Goal: Task Accomplishment & Management: Use online tool/utility

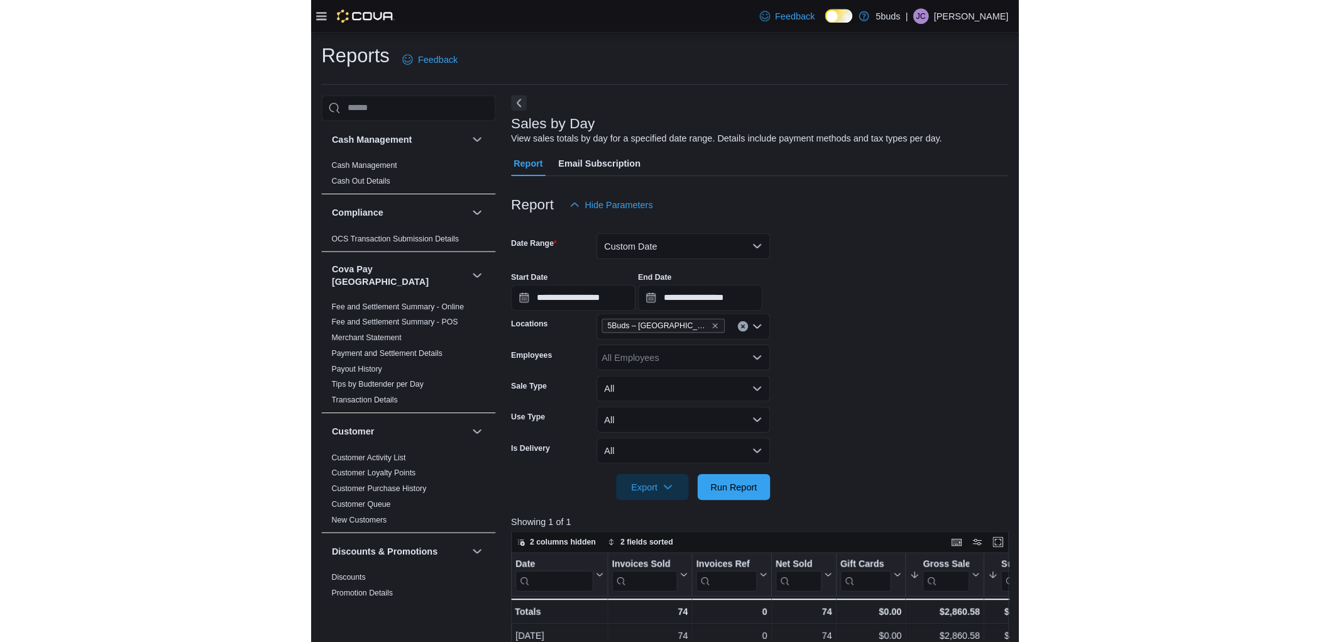
scroll to position [0, 99]
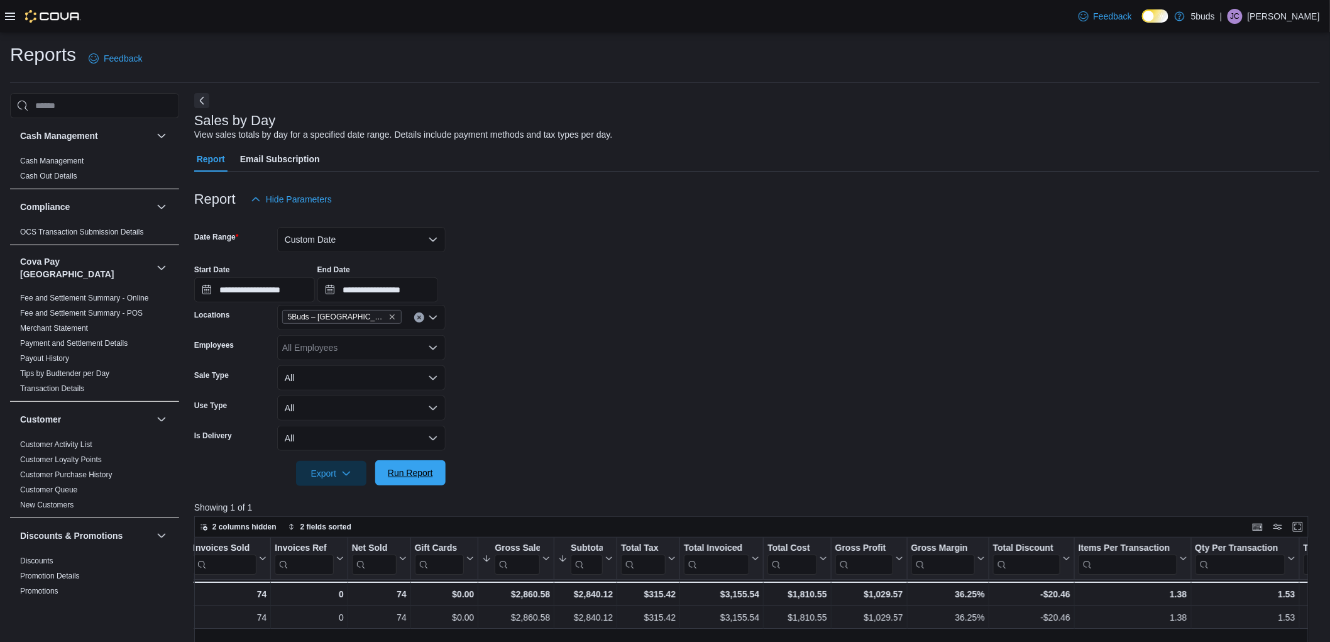
click at [403, 469] on span "Run Report" at bounding box center [410, 472] width 45 height 13
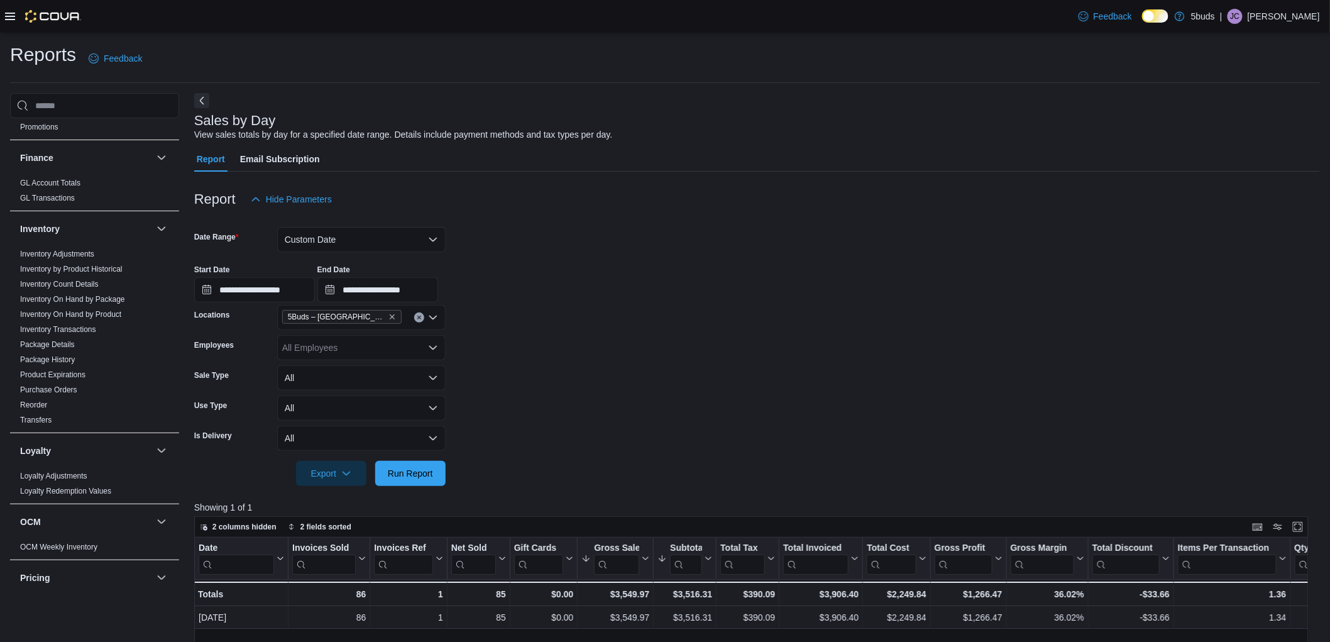
scroll to position [488, 0]
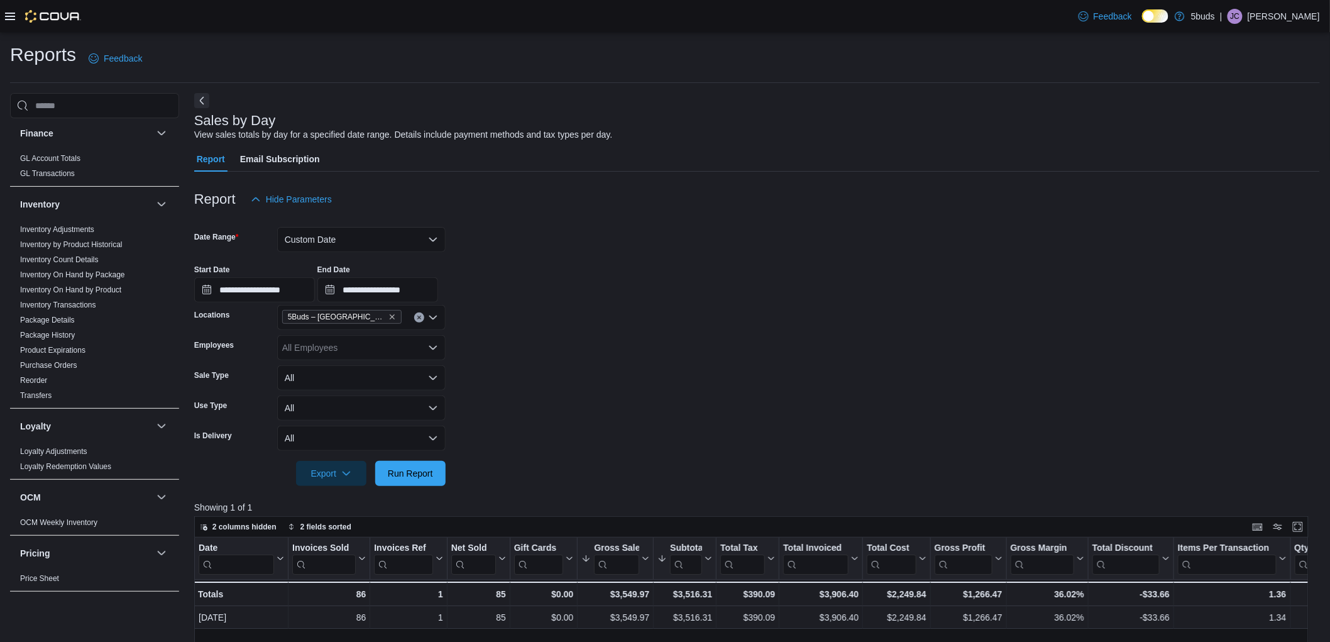
click at [205, 102] on button "Next" at bounding box center [201, 100] width 15 height 15
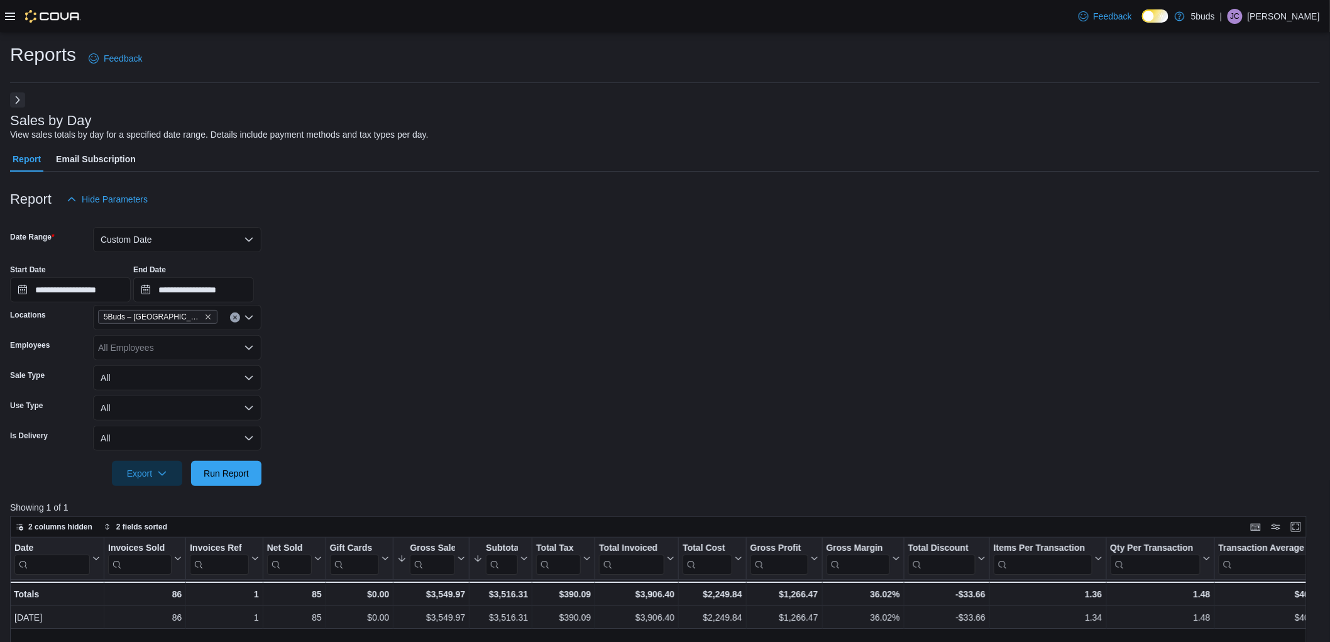
click at [15, 98] on button "Next" at bounding box center [17, 99] width 15 height 15
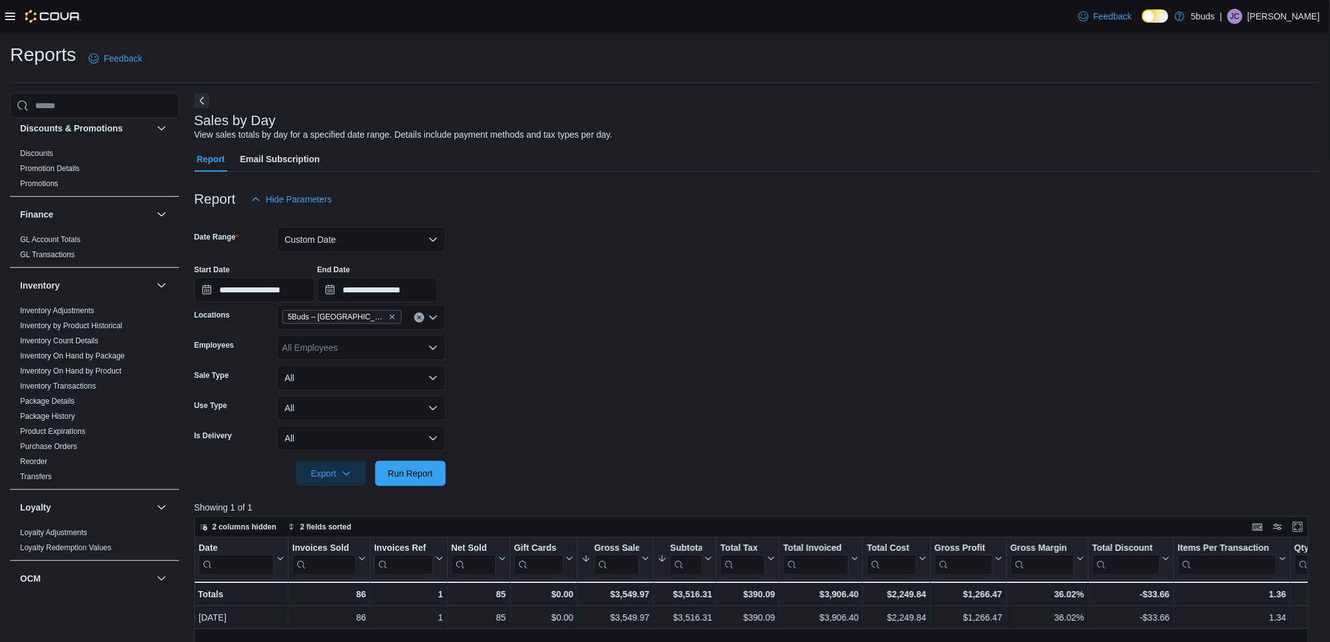
scroll to position [418, 0]
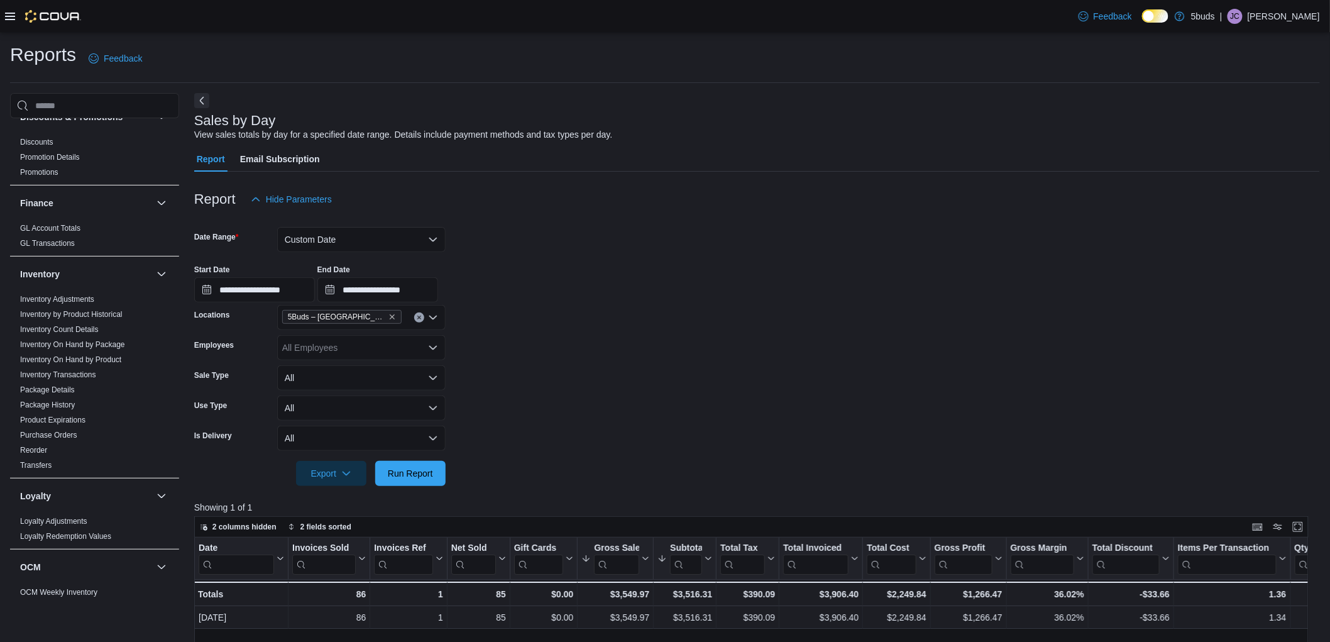
click at [9, 11] on icon at bounding box center [10, 16] width 10 height 10
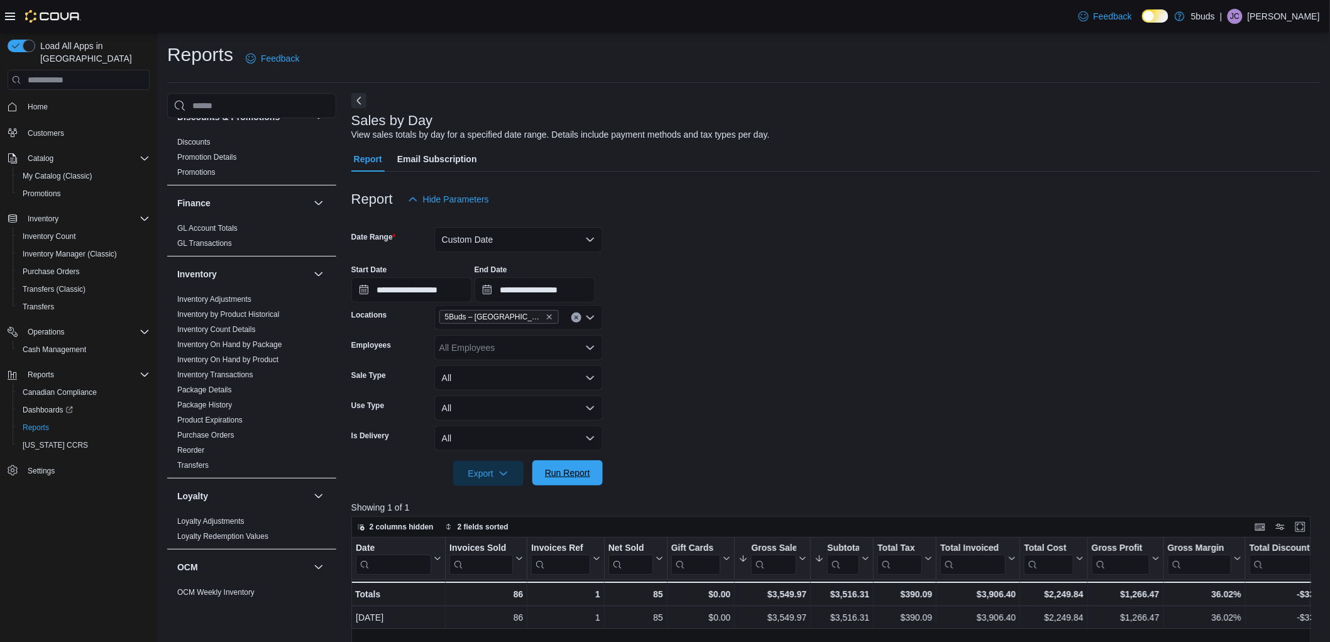
click at [560, 467] on span "Run Report" at bounding box center [567, 472] width 45 height 13
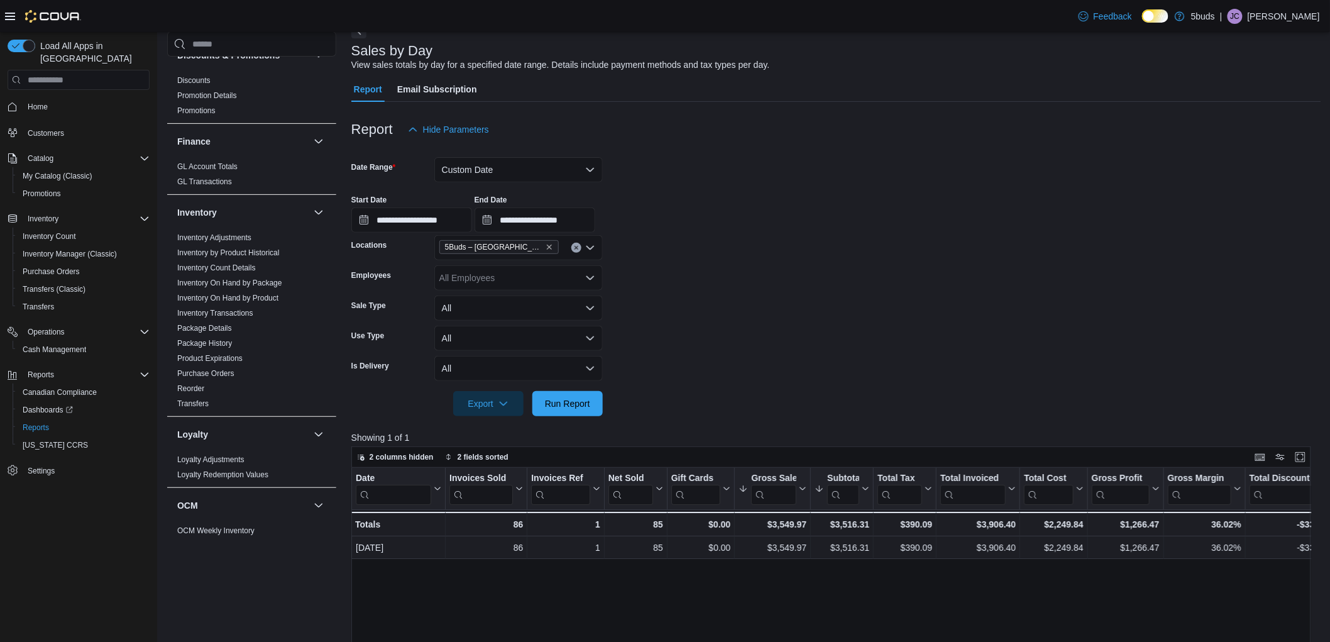
click at [686, 334] on form "**********" at bounding box center [836, 279] width 970 height 274
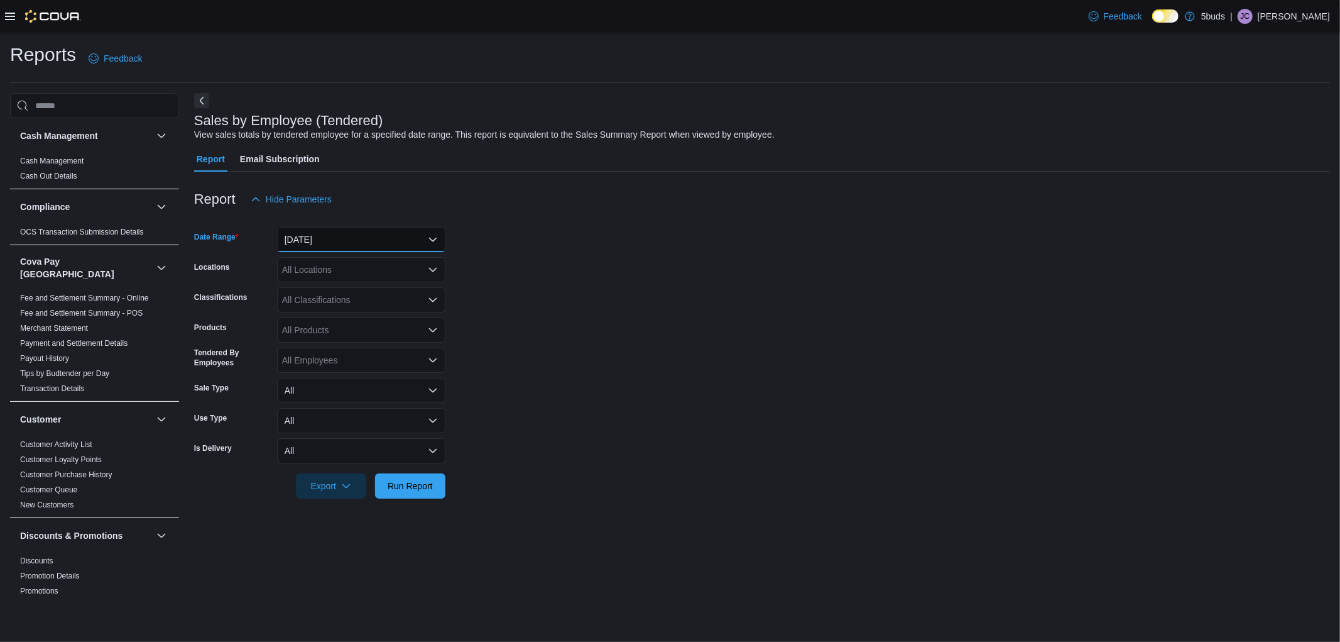
click at [362, 237] on button "[DATE]" at bounding box center [361, 239] width 168 height 25
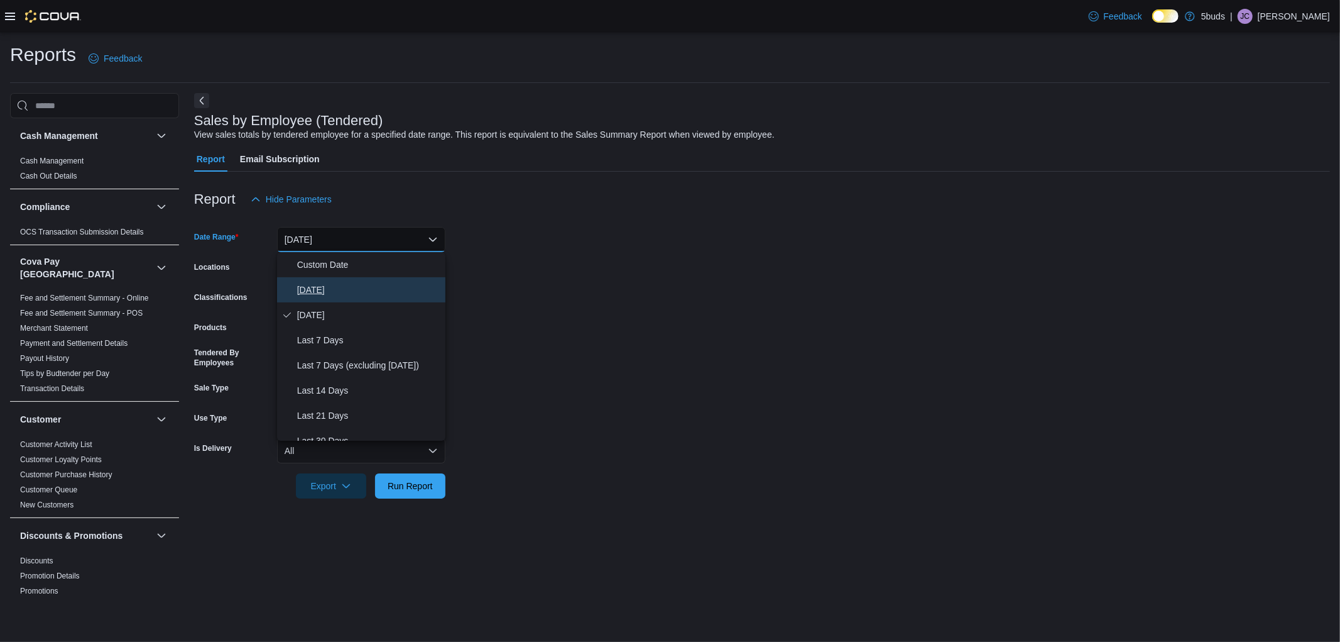
click at [349, 287] on span "[DATE]" at bounding box center [368, 289] width 143 height 15
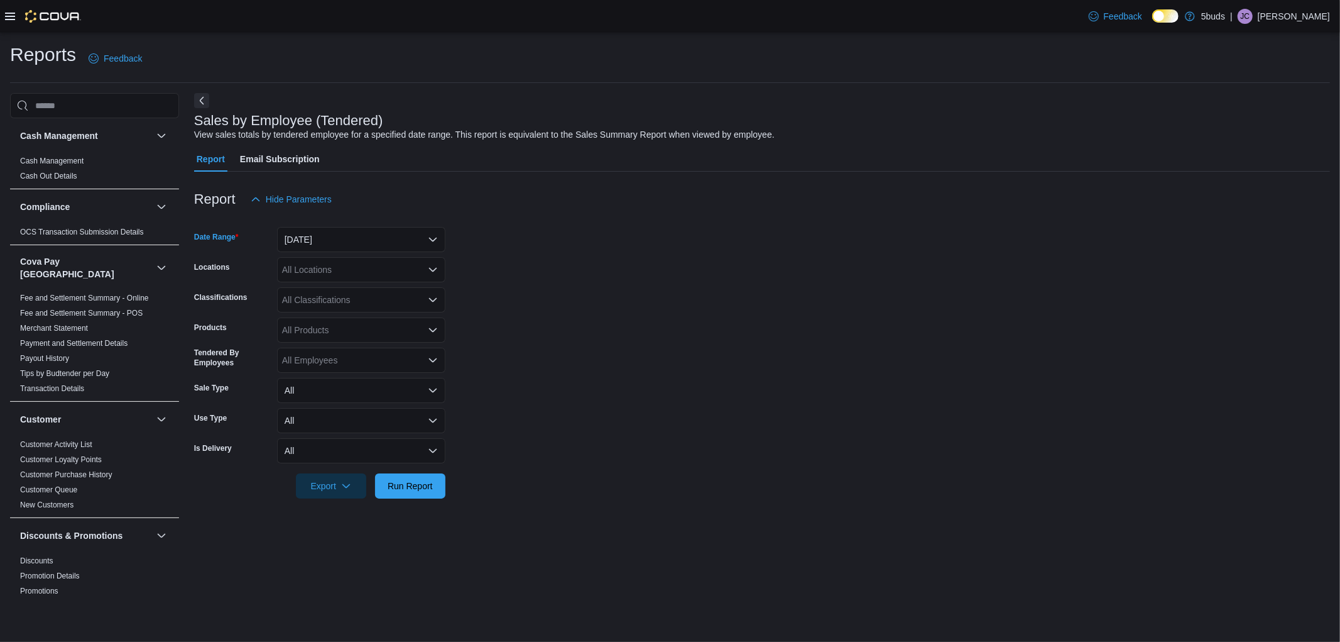
click at [351, 271] on div "All Locations" at bounding box center [361, 269] width 168 height 25
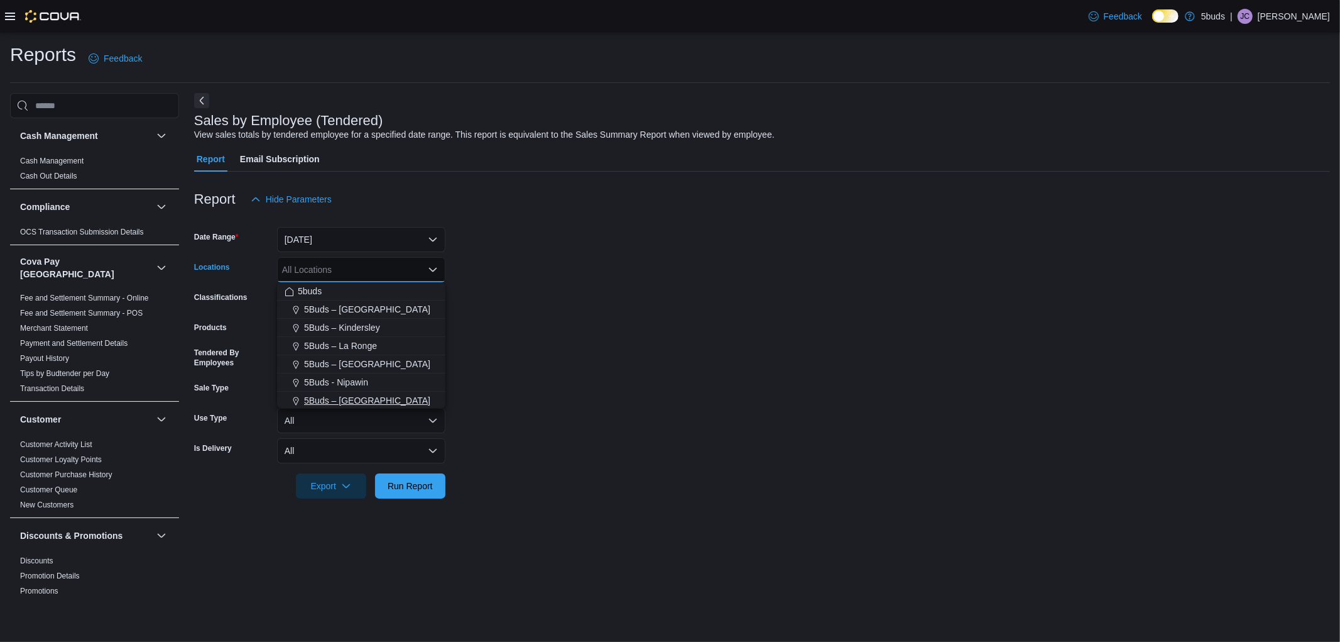
click at [384, 398] on span "5Buds – [GEOGRAPHIC_DATA]" at bounding box center [367, 400] width 126 height 13
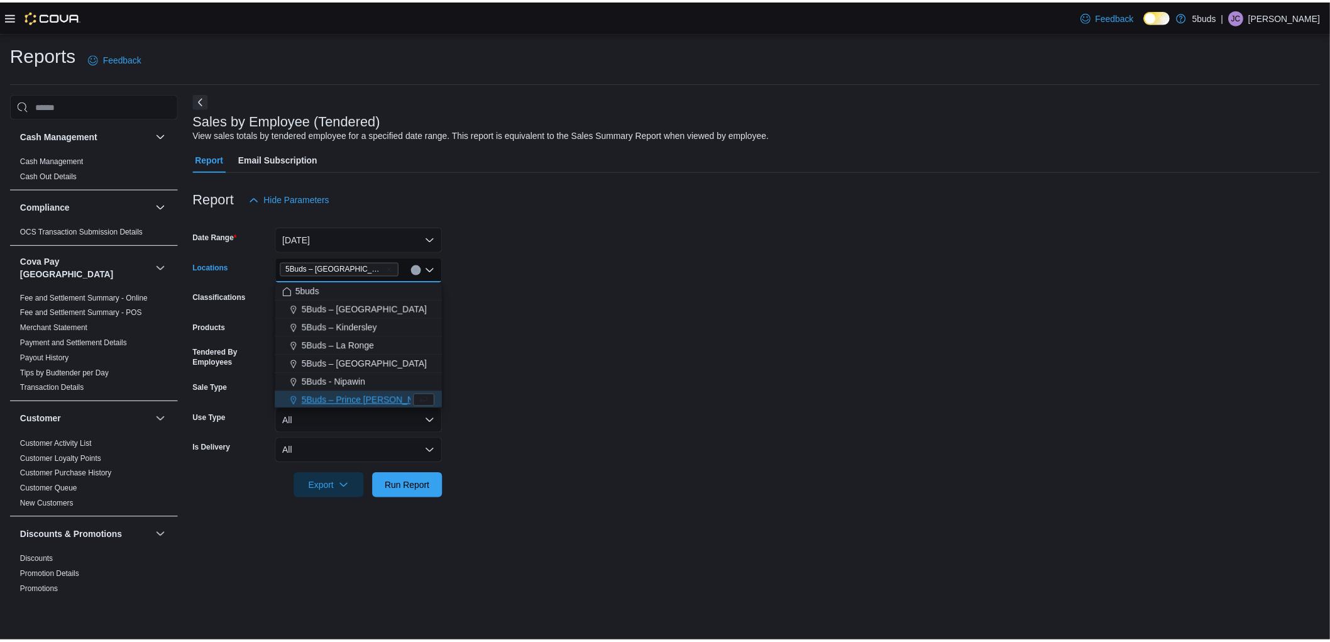
scroll to position [2, 0]
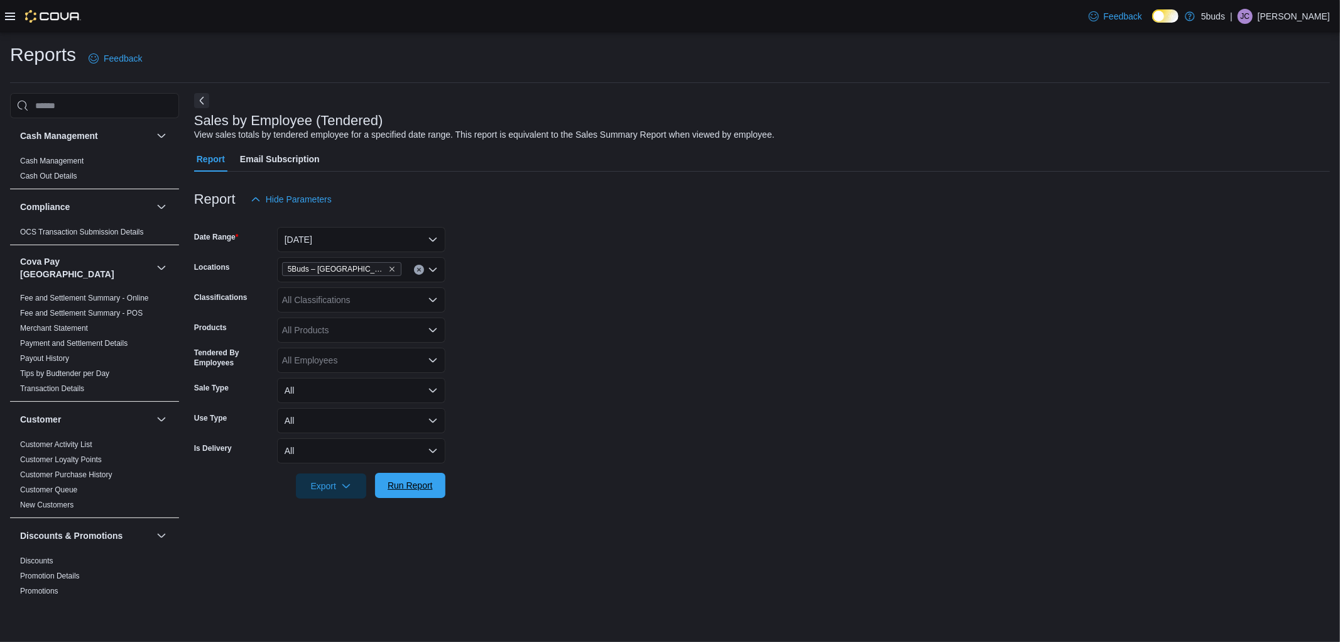
click at [411, 473] on span "Run Report" at bounding box center [410, 485] width 55 height 25
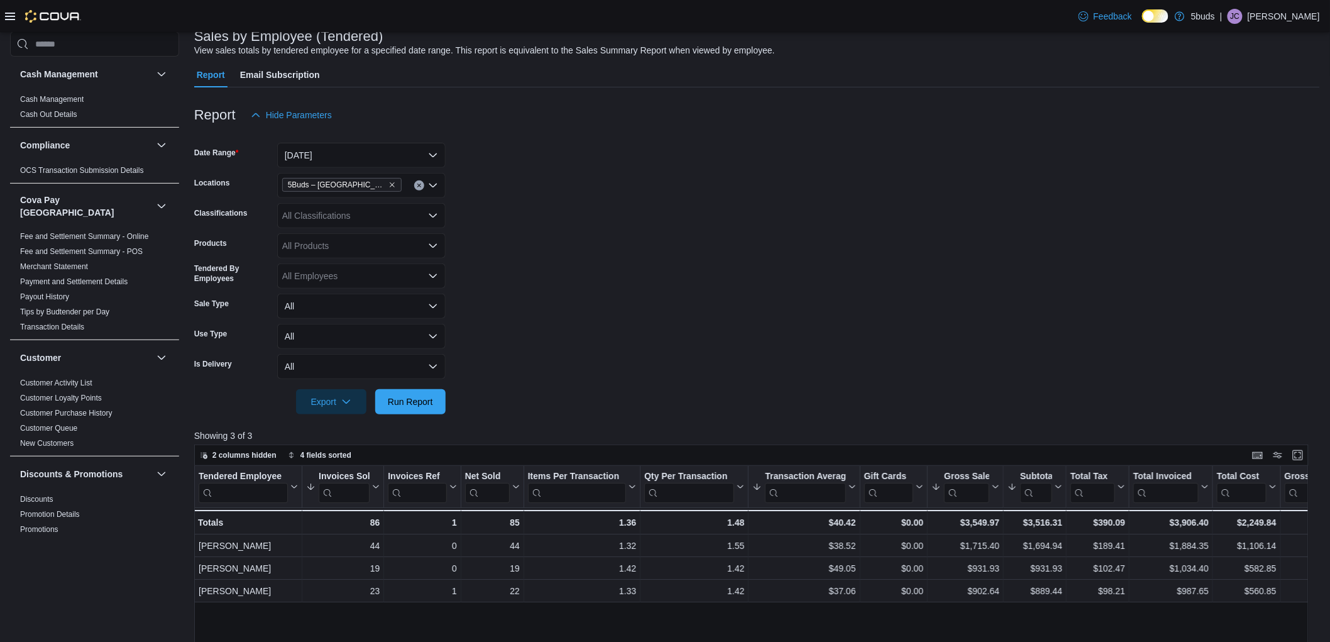
scroll to position [70, 0]
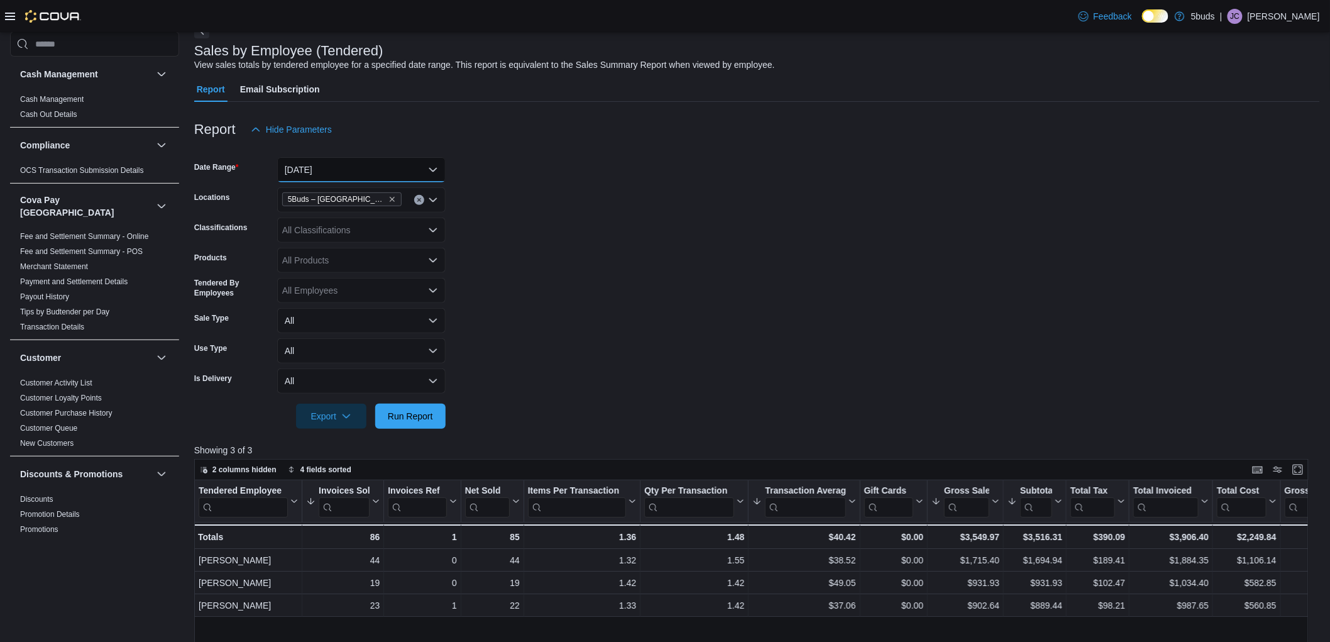
click at [325, 166] on button "Today" at bounding box center [361, 169] width 168 height 25
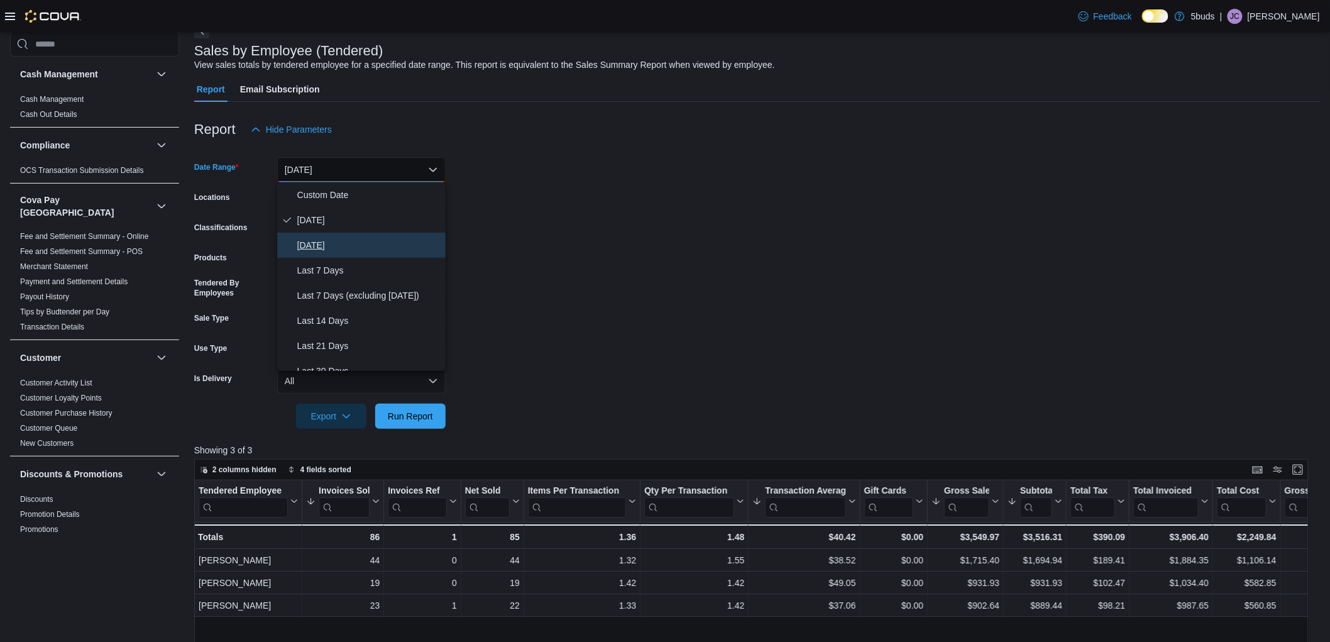
click at [337, 253] on button "Yesterday" at bounding box center [361, 244] width 168 height 25
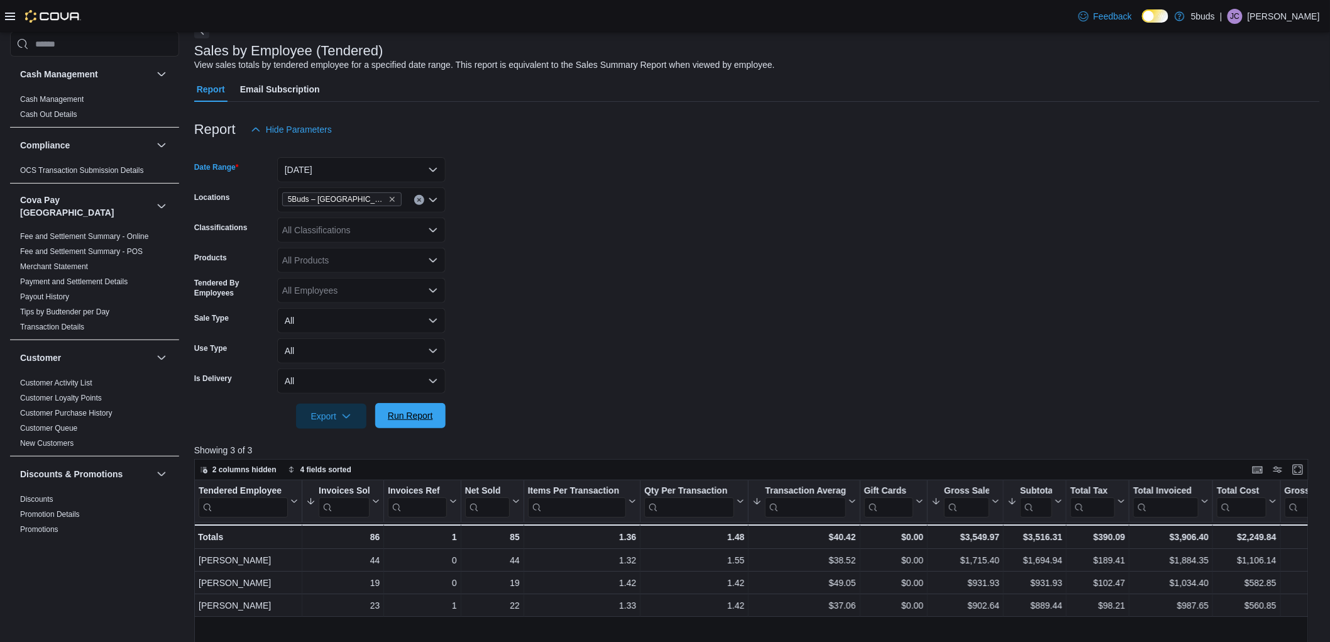
click at [412, 412] on span "Run Report" at bounding box center [410, 415] width 45 height 13
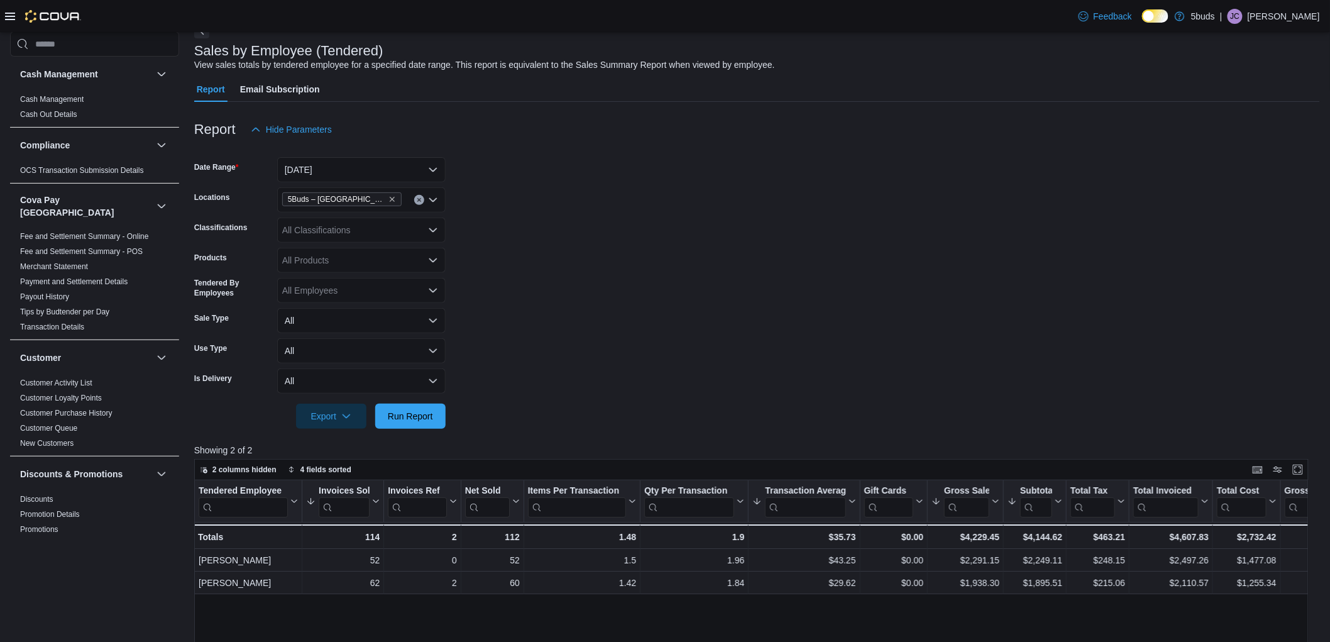
click at [342, 222] on div "All Classifications" at bounding box center [361, 229] width 168 height 25
click at [498, 231] on form "Date Range Yesterday Locations 5Buds – North Battleford Classifications All Cla…" at bounding box center [756, 285] width 1125 height 287
click at [374, 162] on button "Yesterday" at bounding box center [361, 169] width 168 height 25
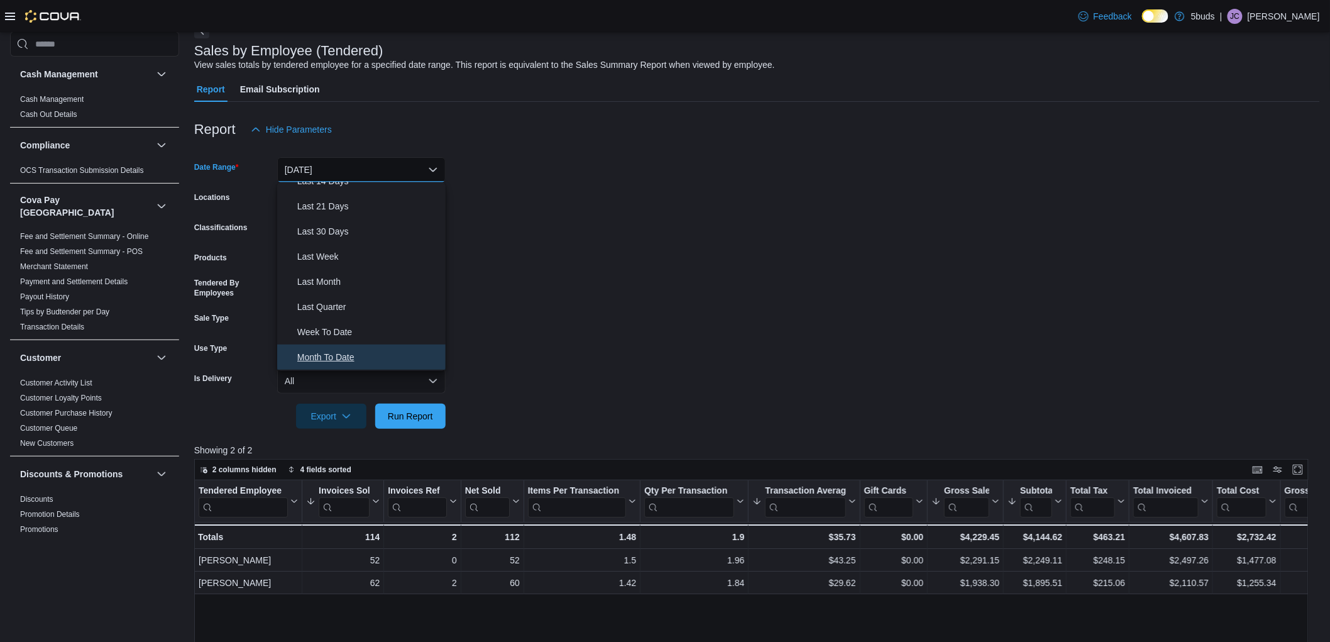
click at [339, 352] on span "Month To Date" at bounding box center [368, 356] width 143 height 15
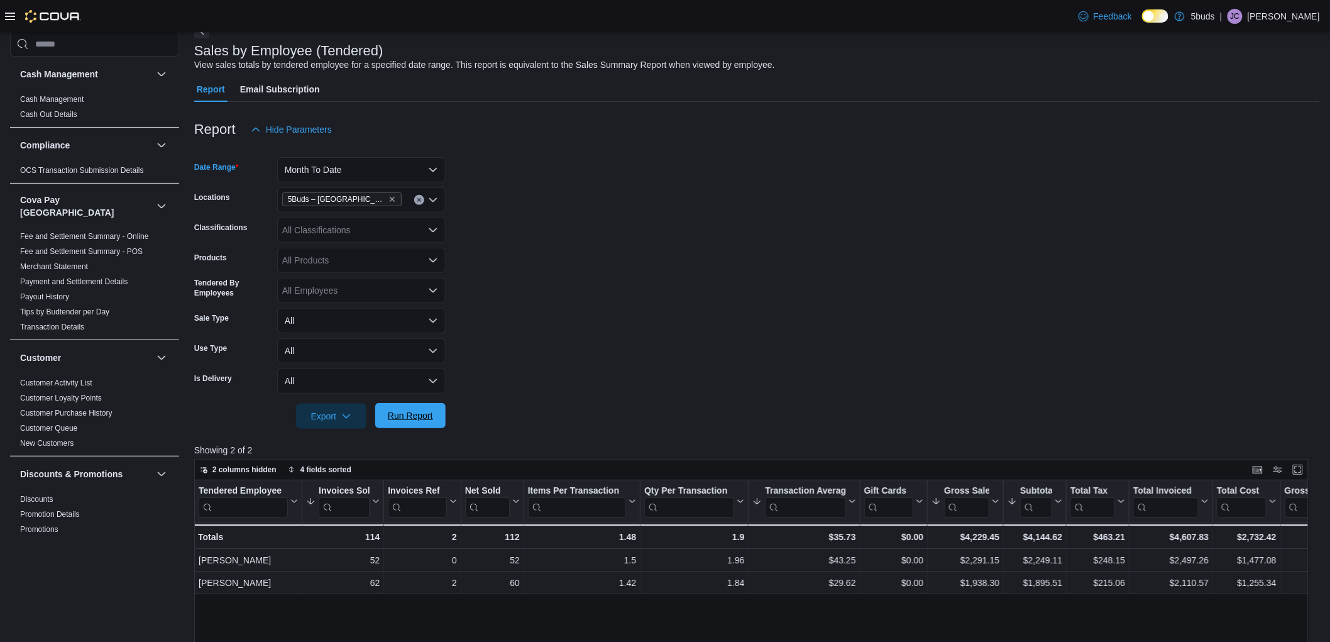
click at [426, 420] on span "Run Report" at bounding box center [410, 415] width 45 height 13
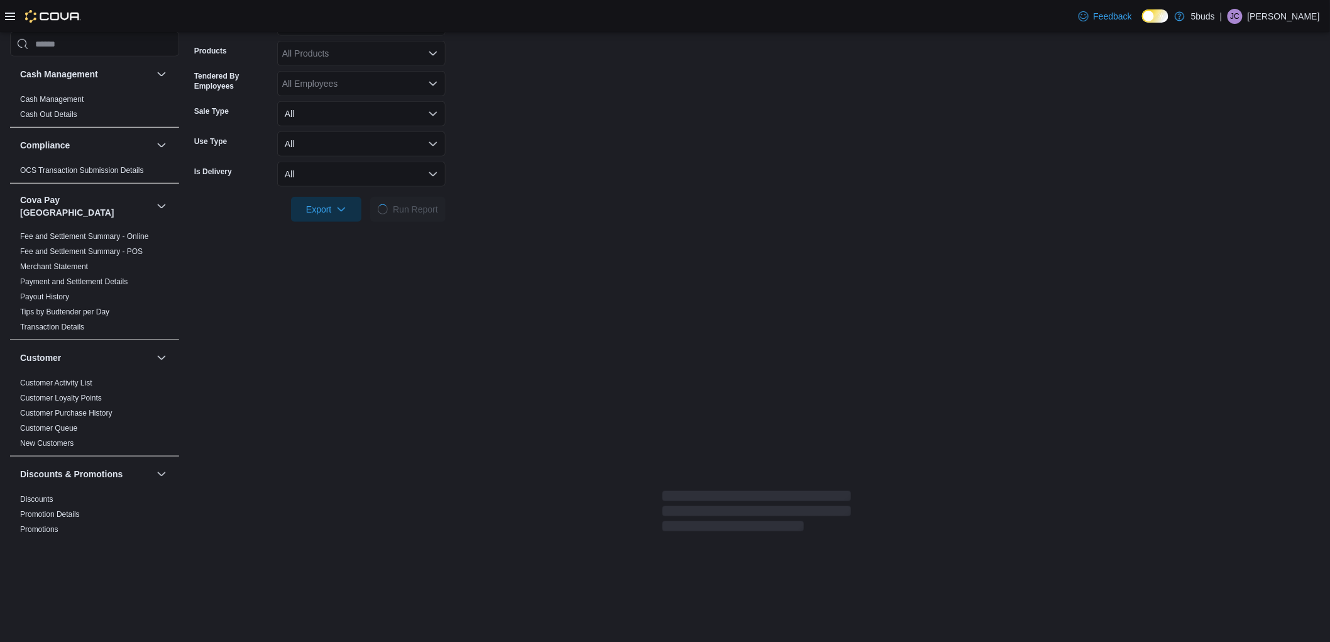
scroll to position [279, 0]
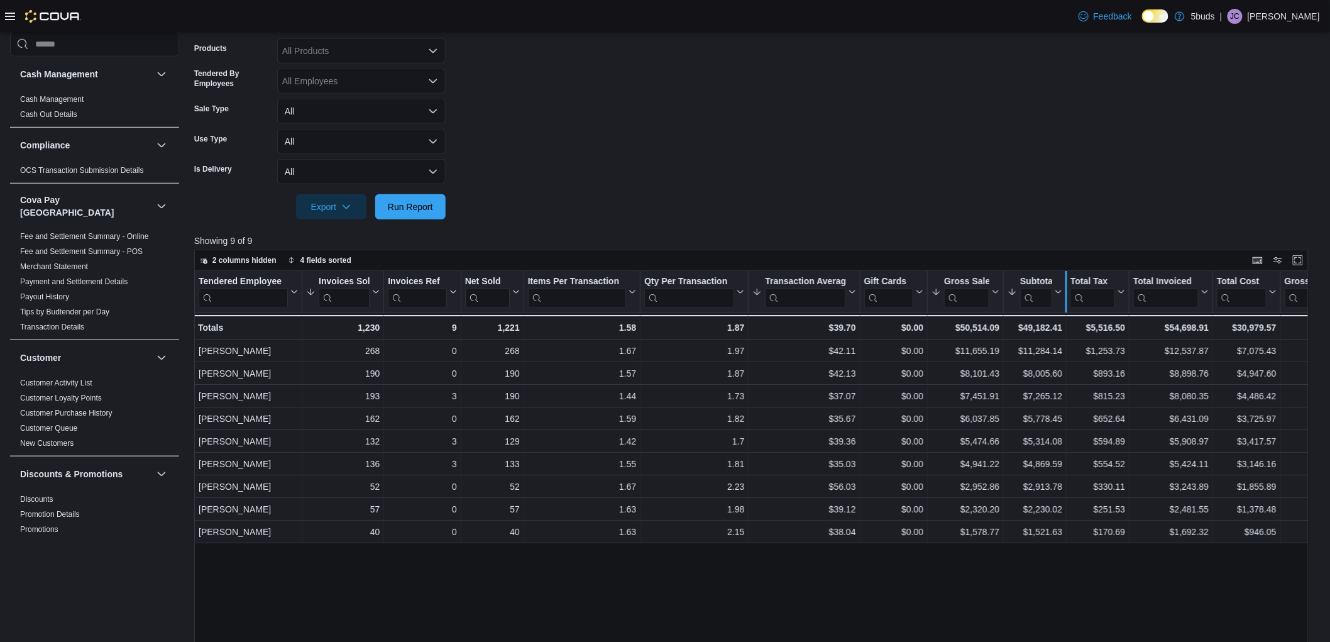
click at [1063, 292] on div at bounding box center [1066, 291] width 10 height 41
click at [1057, 291] on icon at bounding box center [1058, 291] width 6 height 3
click at [1037, 359] on span "Sort High-Low" at bounding box center [1043, 355] width 48 height 10
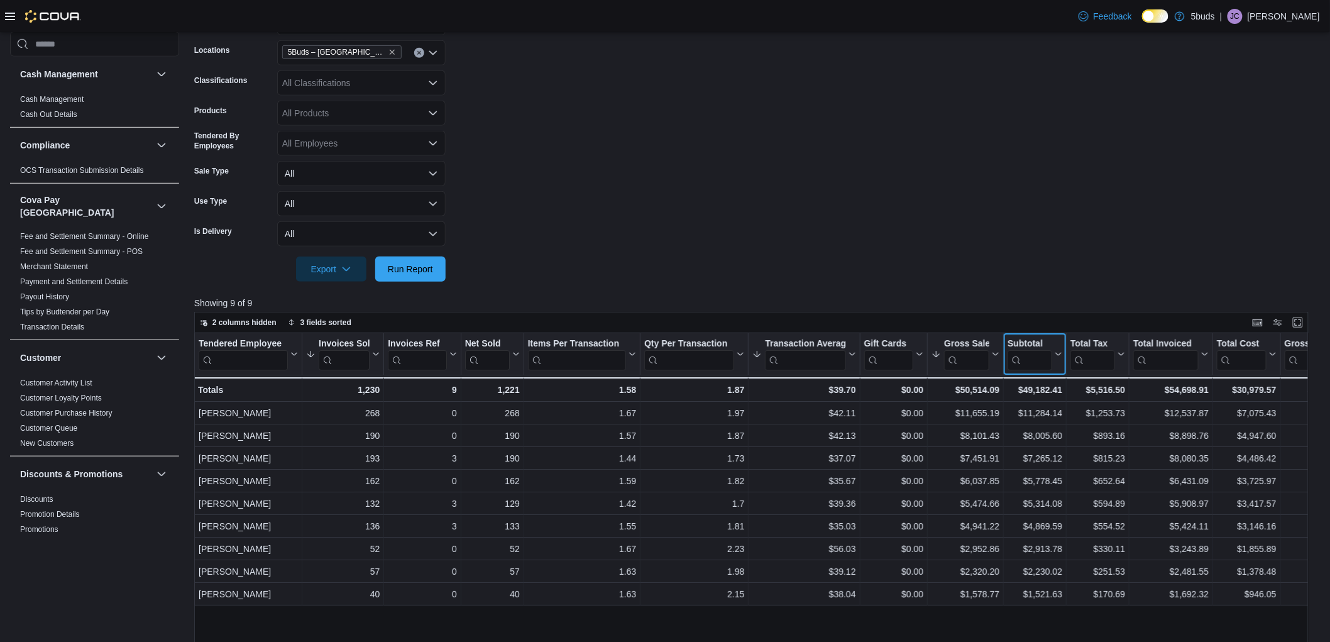
scroll to position [139, 0]
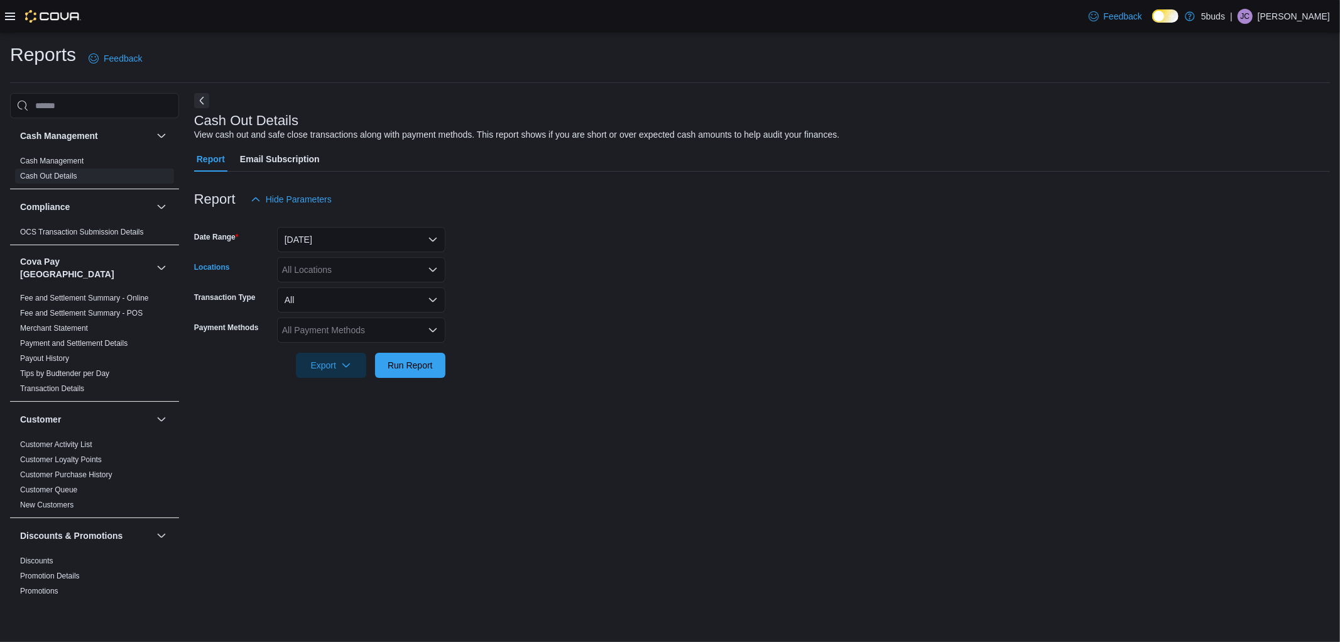
click at [395, 259] on div "All Locations" at bounding box center [361, 269] width 168 height 25
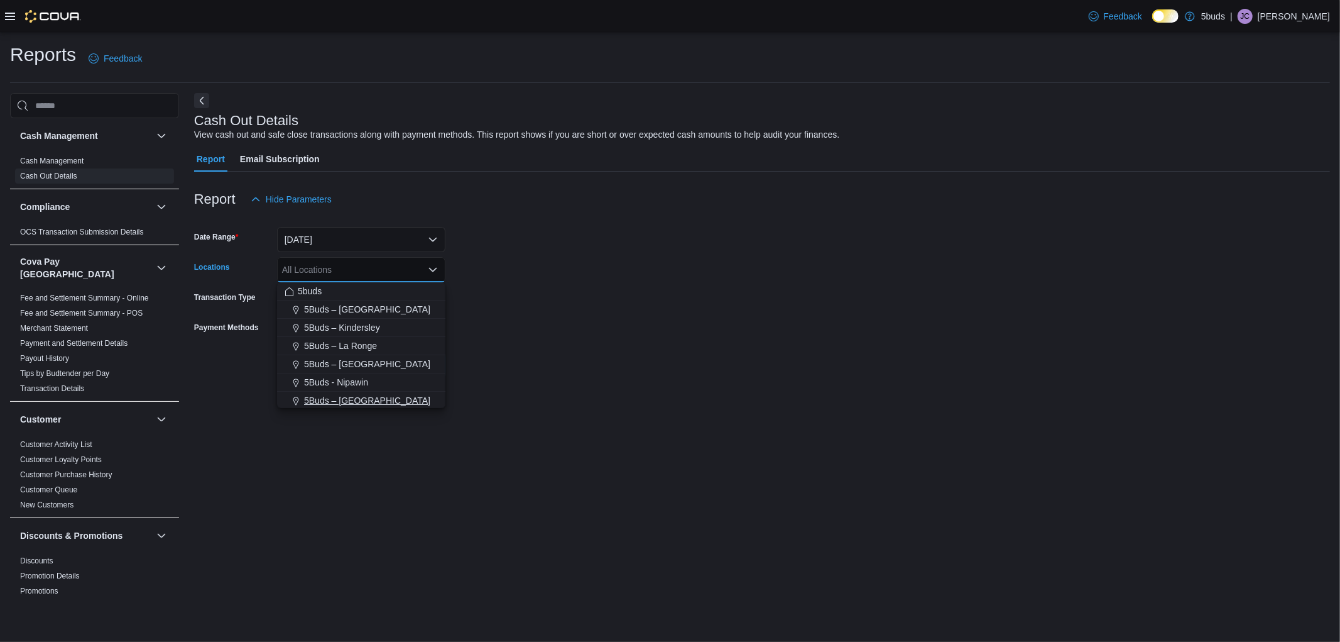
click at [381, 396] on span "5Buds – [GEOGRAPHIC_DATA]" at bounding box center [367, 400] width 126 height 13
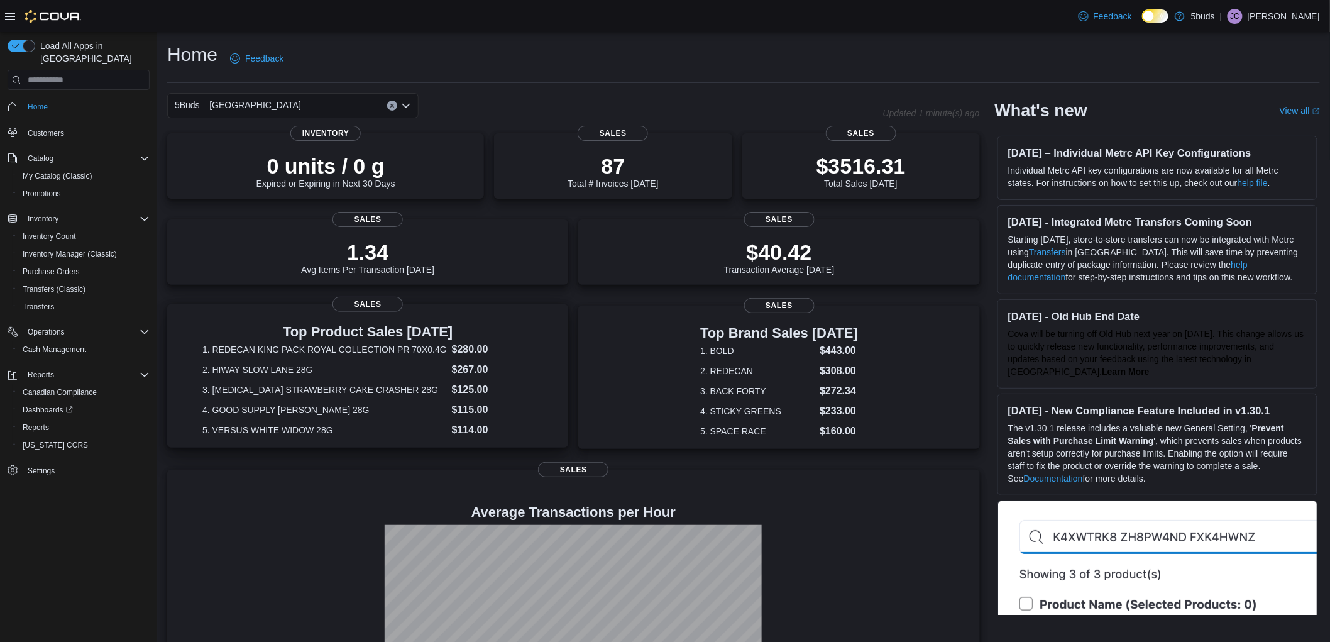
click at [377, 369] on dt "2. HIWAY SLOW LANE 28G" at bounding box center [324, 369] width 244 height 13
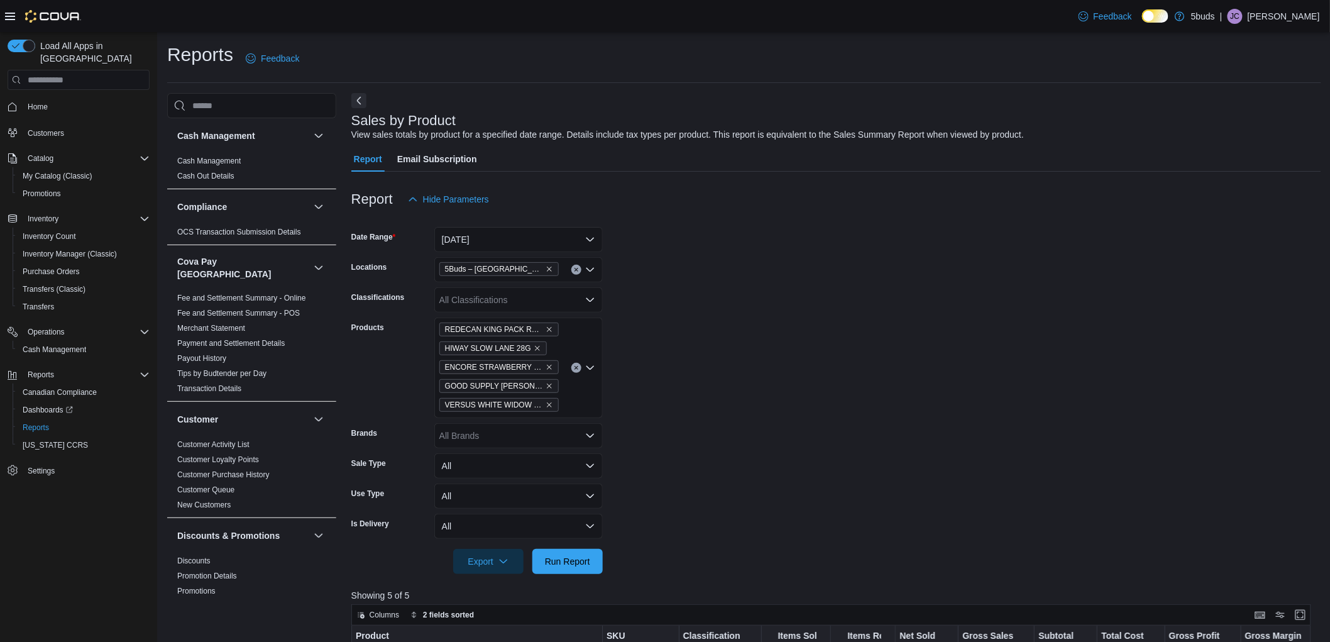
click at [574, 367] on icon "Clear input" at bounding box center [576, 367] width 5 height 5
